Goal: Download file/media

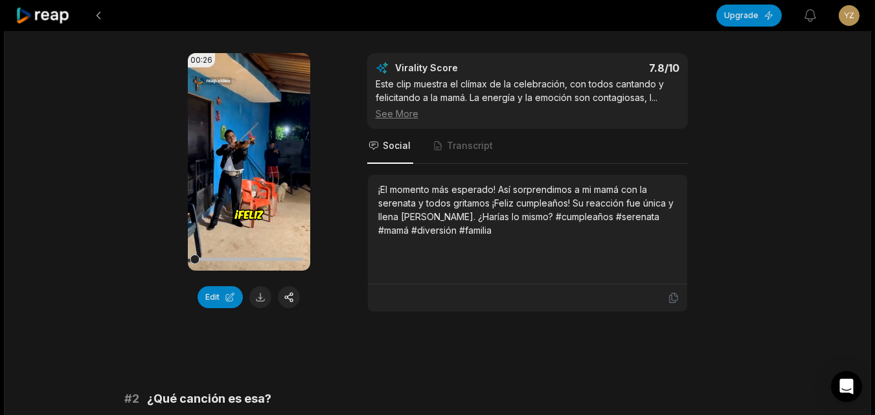
scroll to position [259, 0]
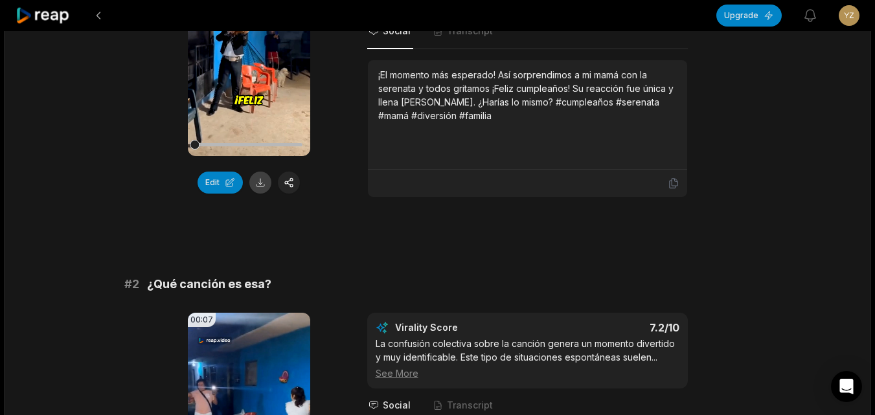
click at [264, 177] on button at bounding box center [260, 183] width 22 height 22
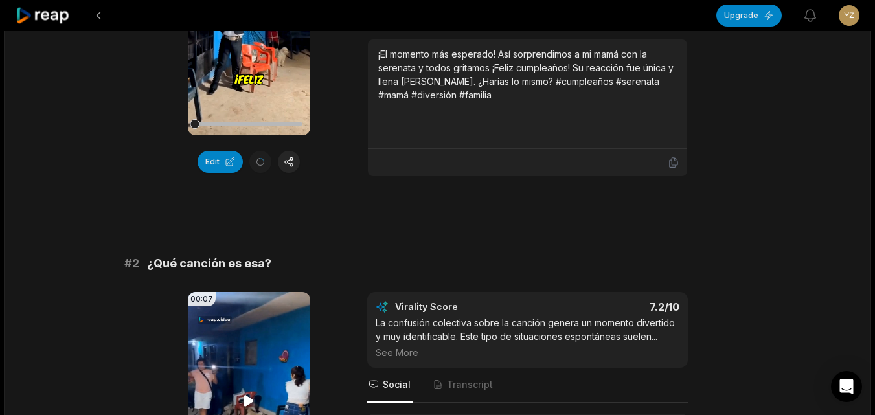
scroll to position [583, 0]
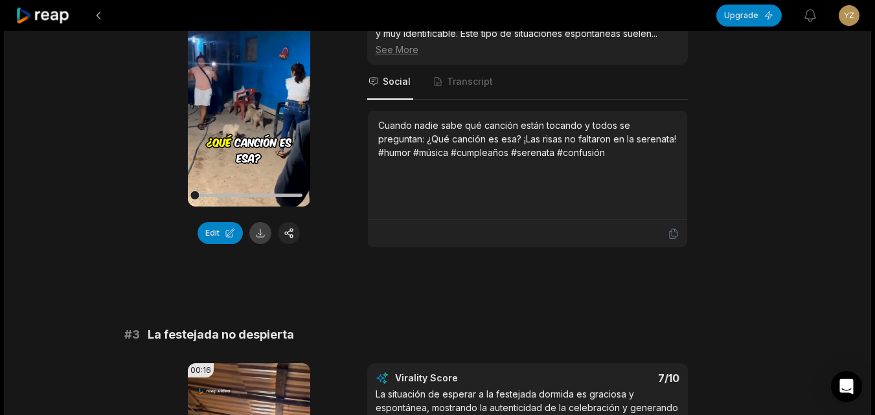
click at [266, 235] on button at bounding box center [260, 233] width 22 height 22
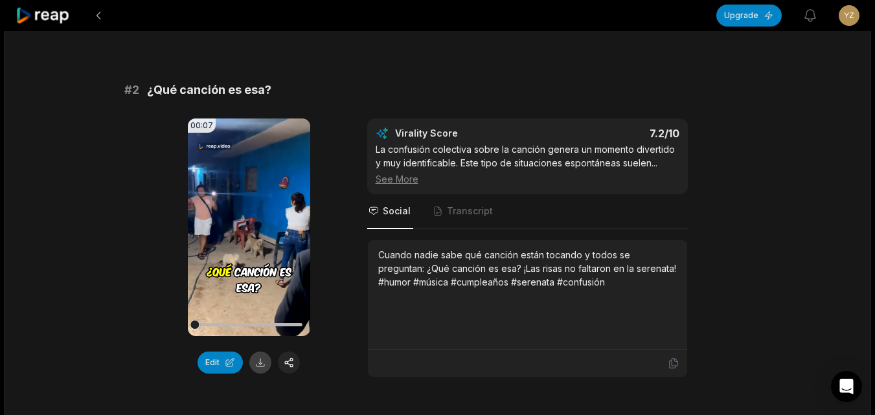
scroll to position [518, 0]
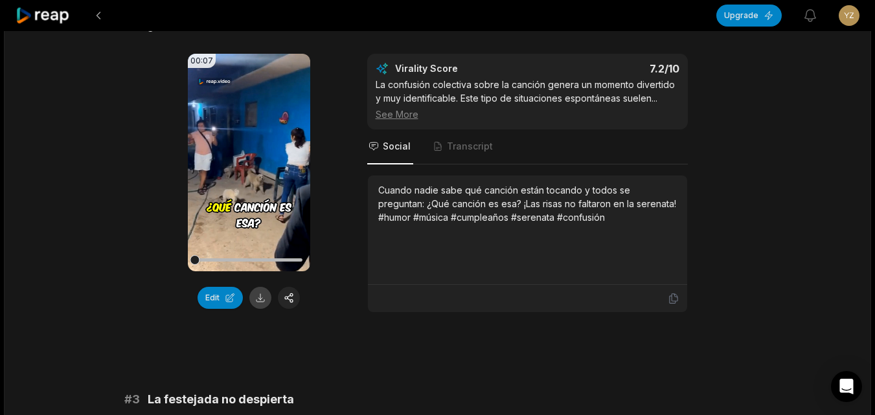
click at [255, 296] on button at bounding box center [260, 298] width 22 height 22
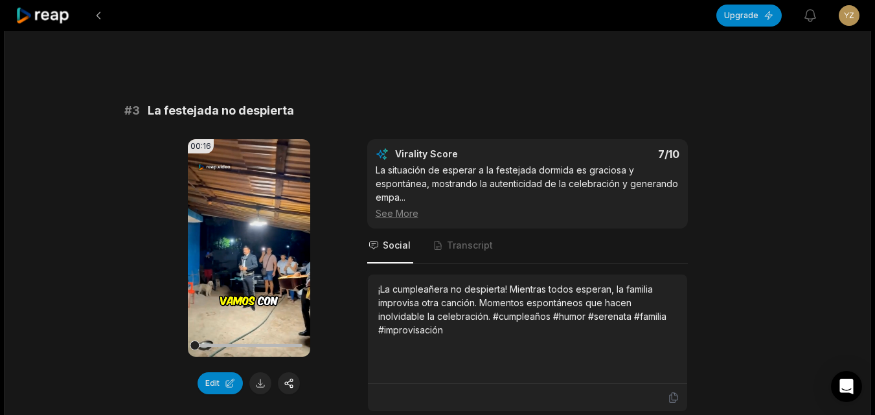
scroll to position [907, 0]
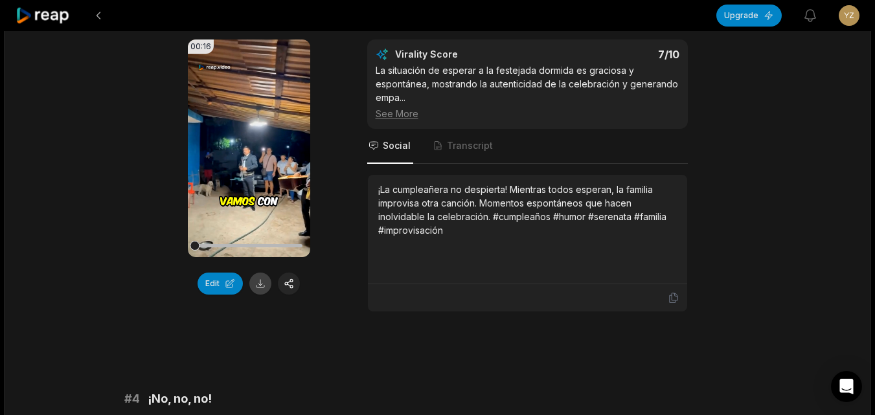
click at [268, 282] on button at bounding box center [260, 284] width 22 height 22
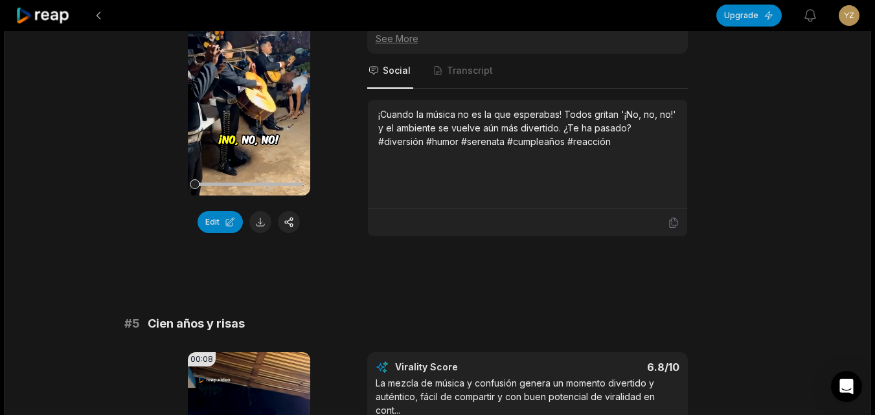
scroll to position [1360, 0]
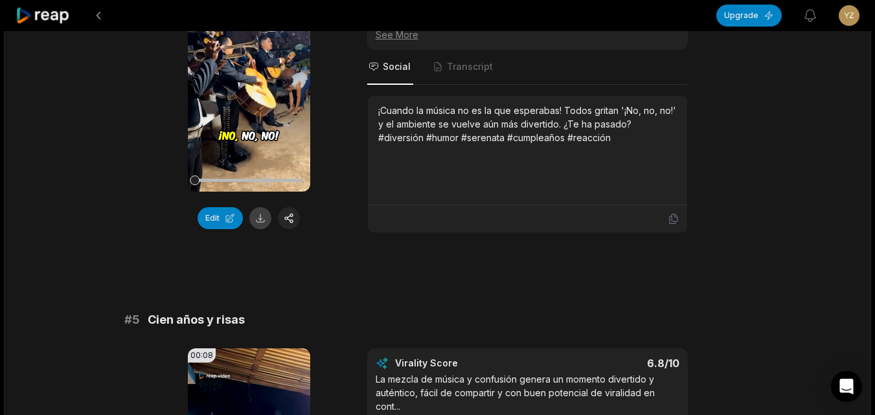
click at [260, 223] on button at bounding box center [260, 218] width 22 height 22
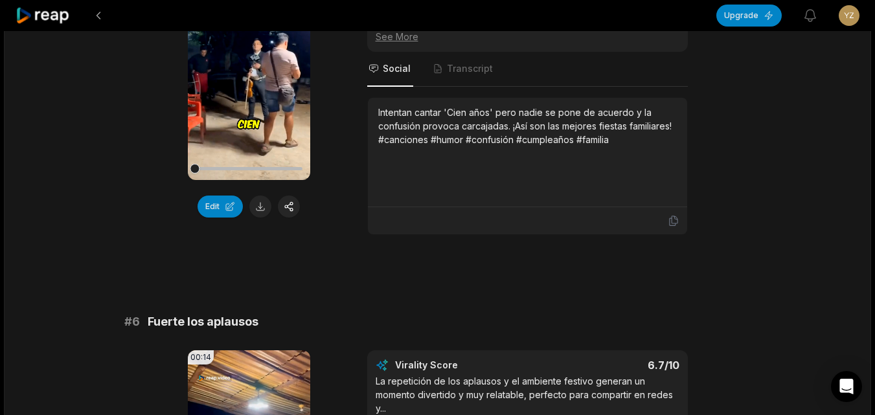
scroll to position [1749, 0]
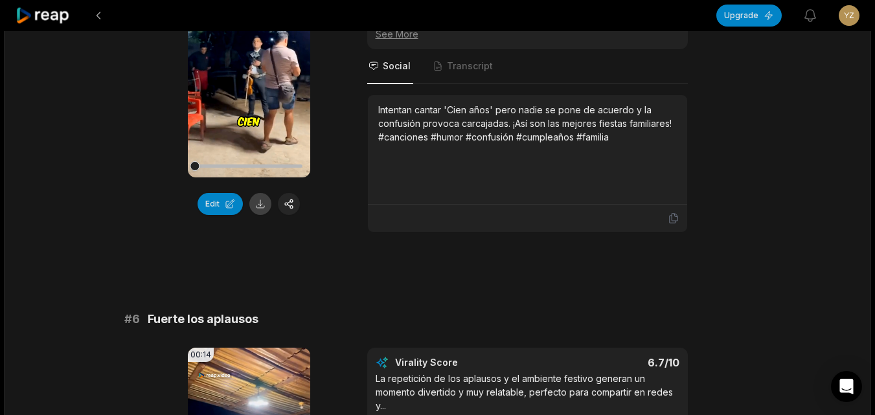
click at [260, 209] on button at bounding box center [260, 204] width 22 height 22
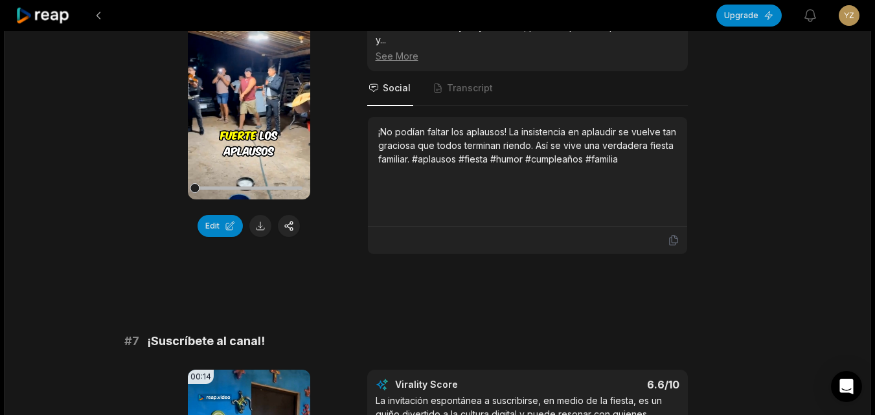
scroll to position [2137, 0]
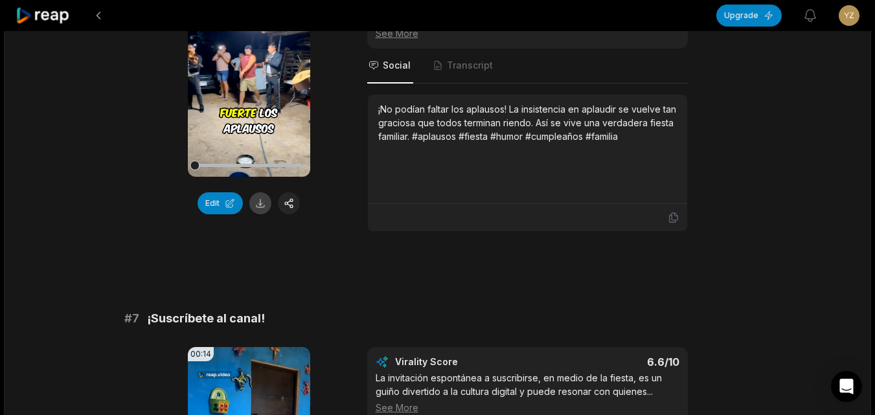
click at [263, 207] on button at bounding box center [260, 203] width 22 height 22
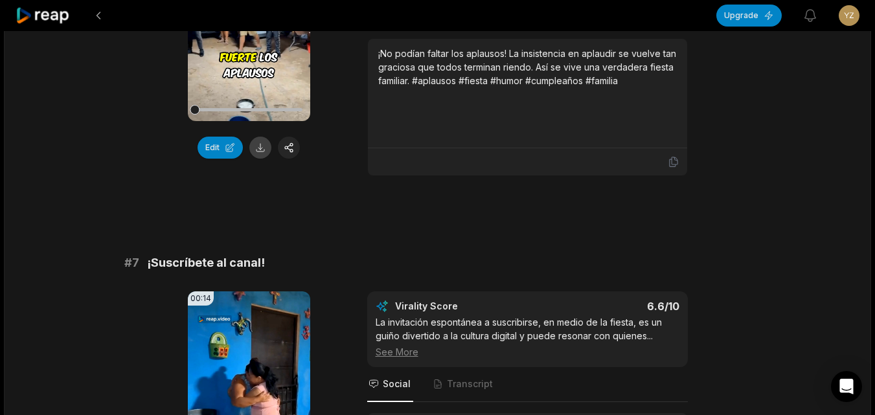
scroll to position [2526, 0]
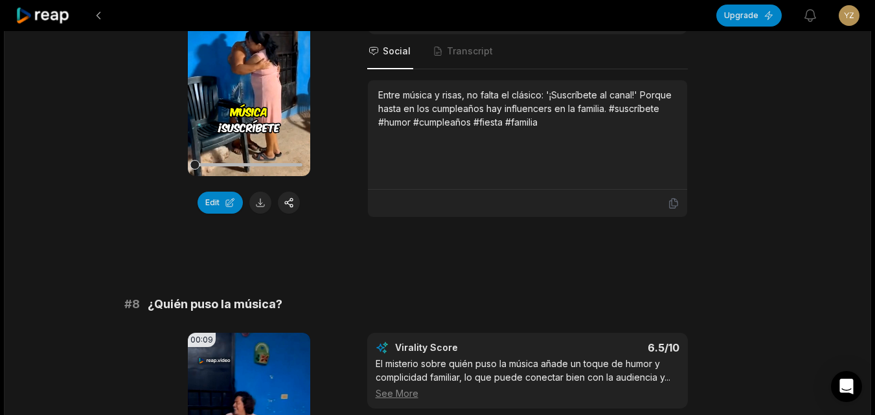
click at [263, 207] on button at bounding box center [260, 203] width 22 height 22
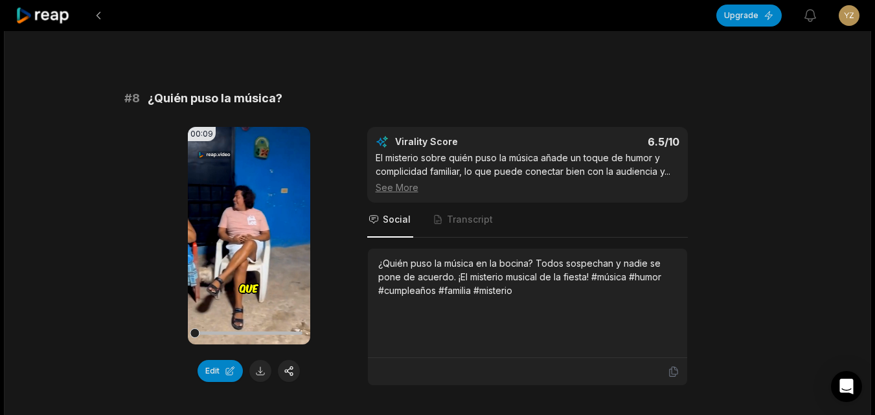
scroll to position [2801, 0]
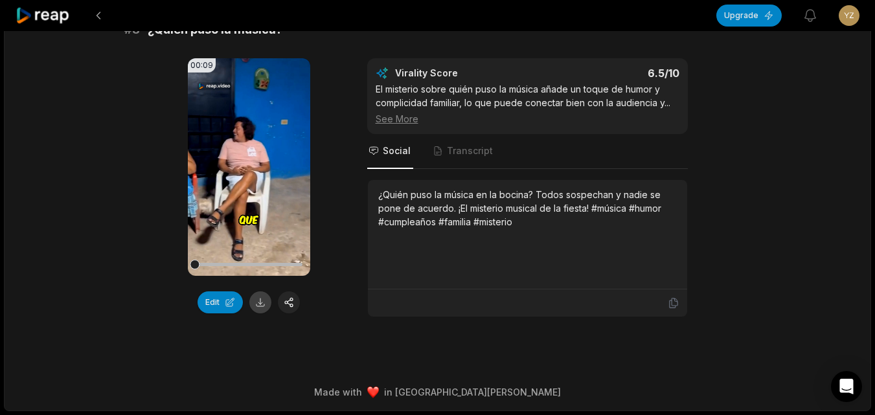
click at [258, 303] on button at bounding box center [260, 302] width 22 height 22
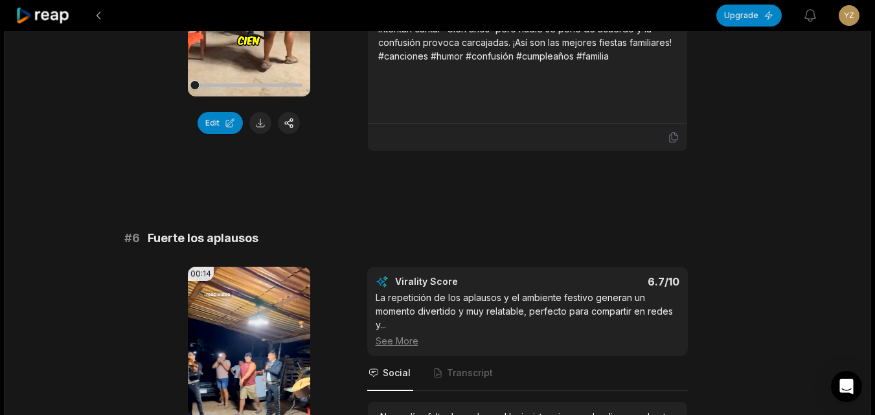
scroll to position [1829, 0]
drag, startPoint x: 49, startPoint y: 18, endPoint x: 93, endPoint y: 56, distance: 58.3
click at [49, 17] on icon at bounding box center [43, 15] width 55 height 17
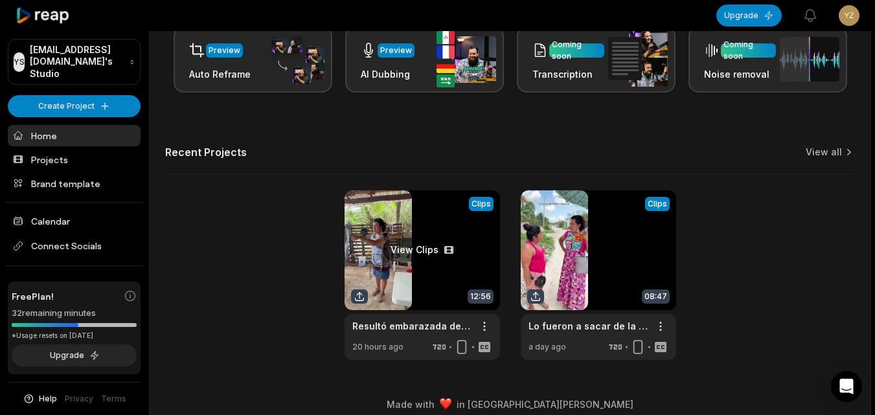
scroll to position [318, 0]
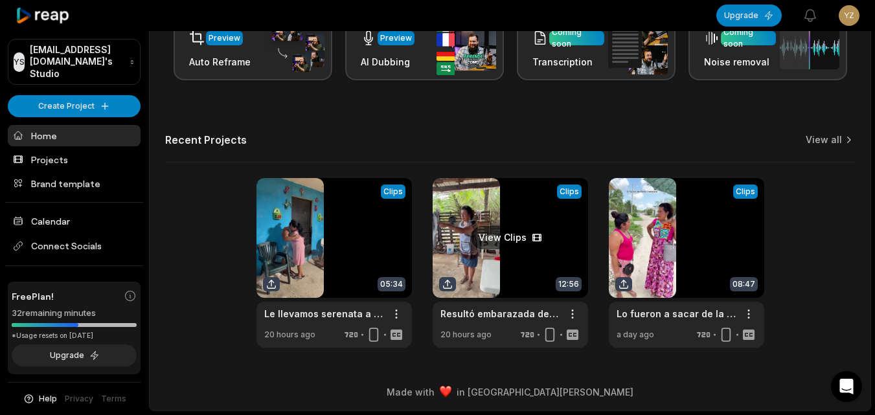
click at [490, 269] on link at bounding box center [510, 263] width 155 height 170
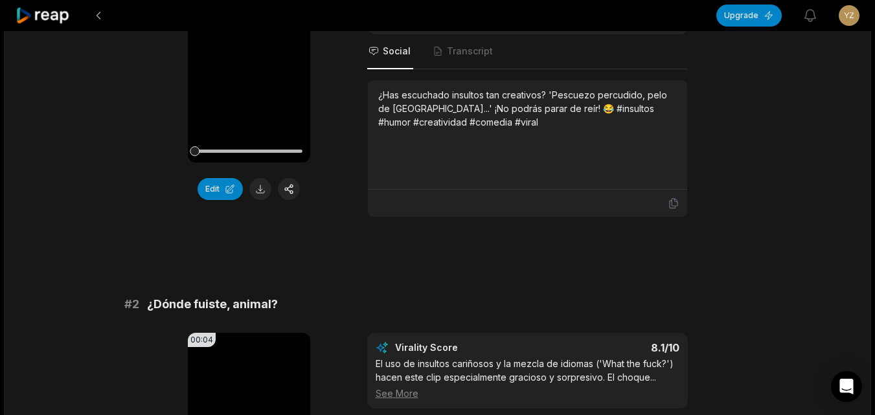
scroll to position [259, 0]
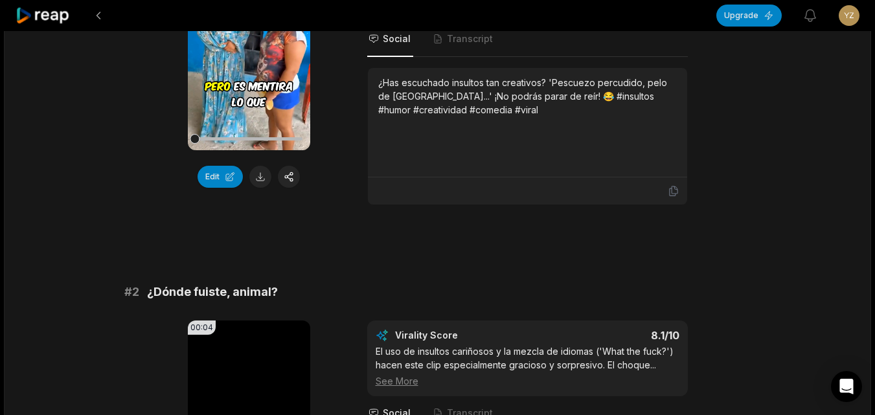
click at [258, 177] on button at bounding box center [260, 177] width 22 height 22
